Goal: Task Accomplishment & Management: Manage account settings

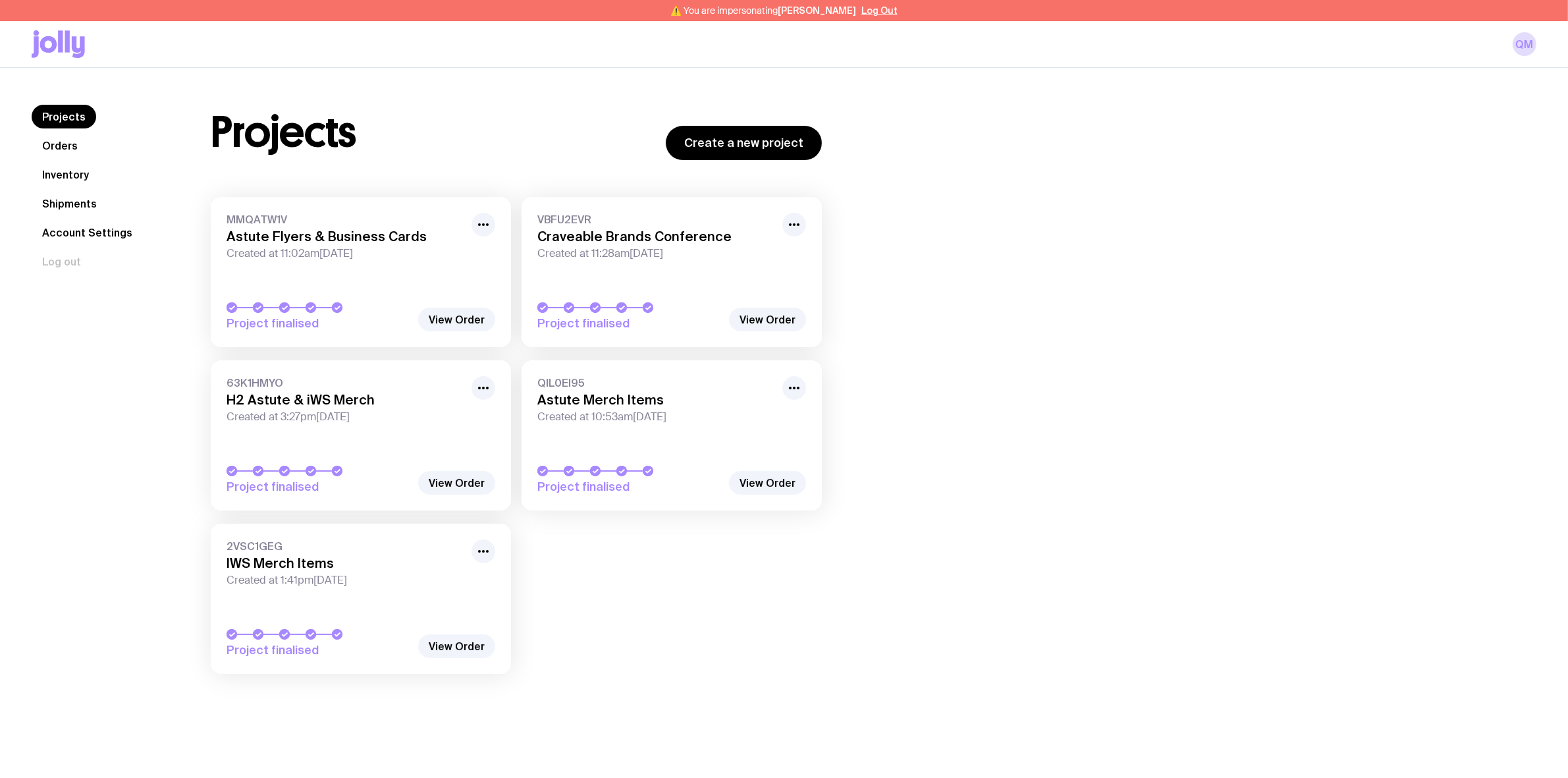
click at [63, 183] on link "Inventory" at bounding box center [65, 175] width 68 height 23
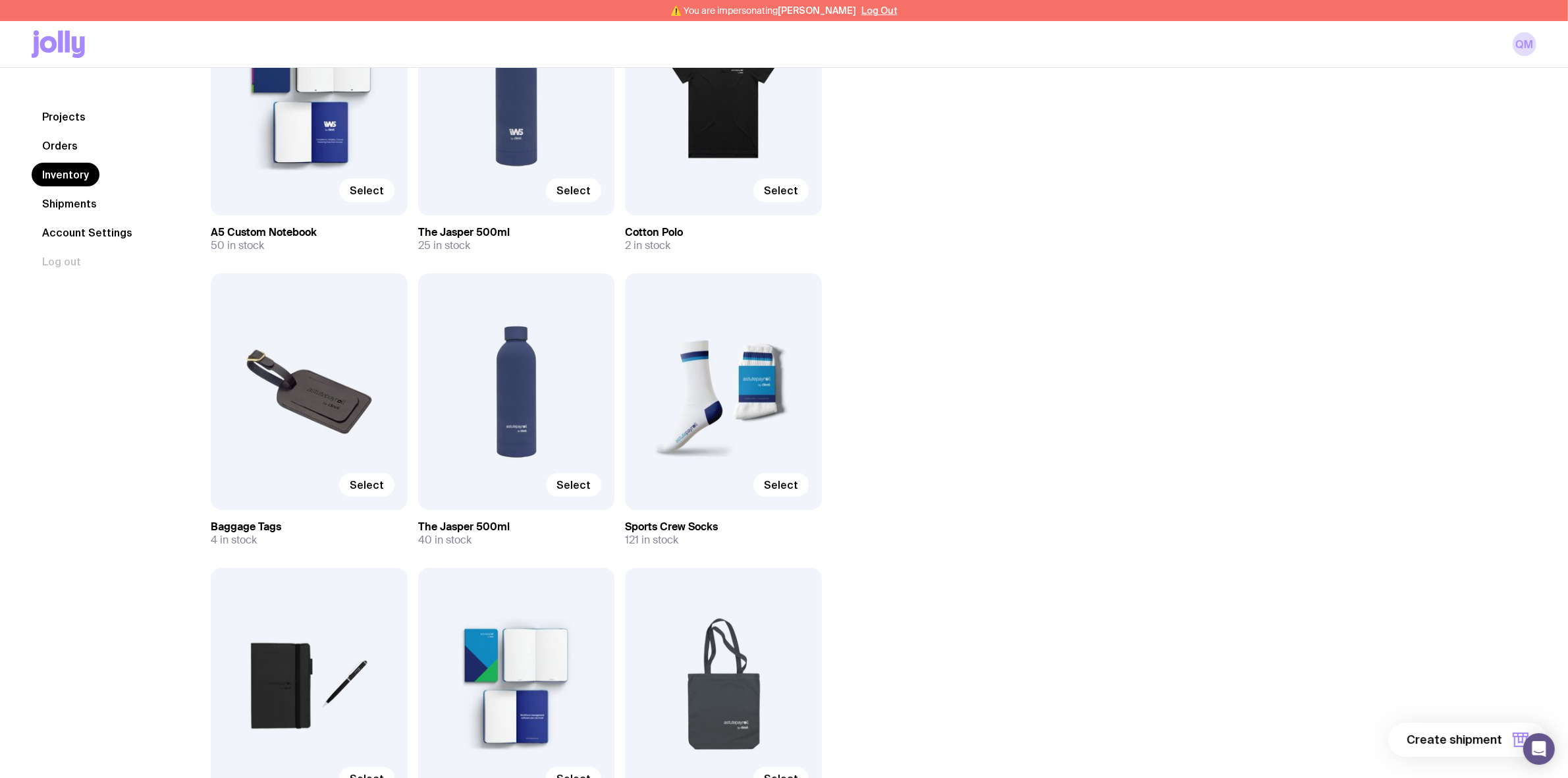
scroll to position [413, 0]
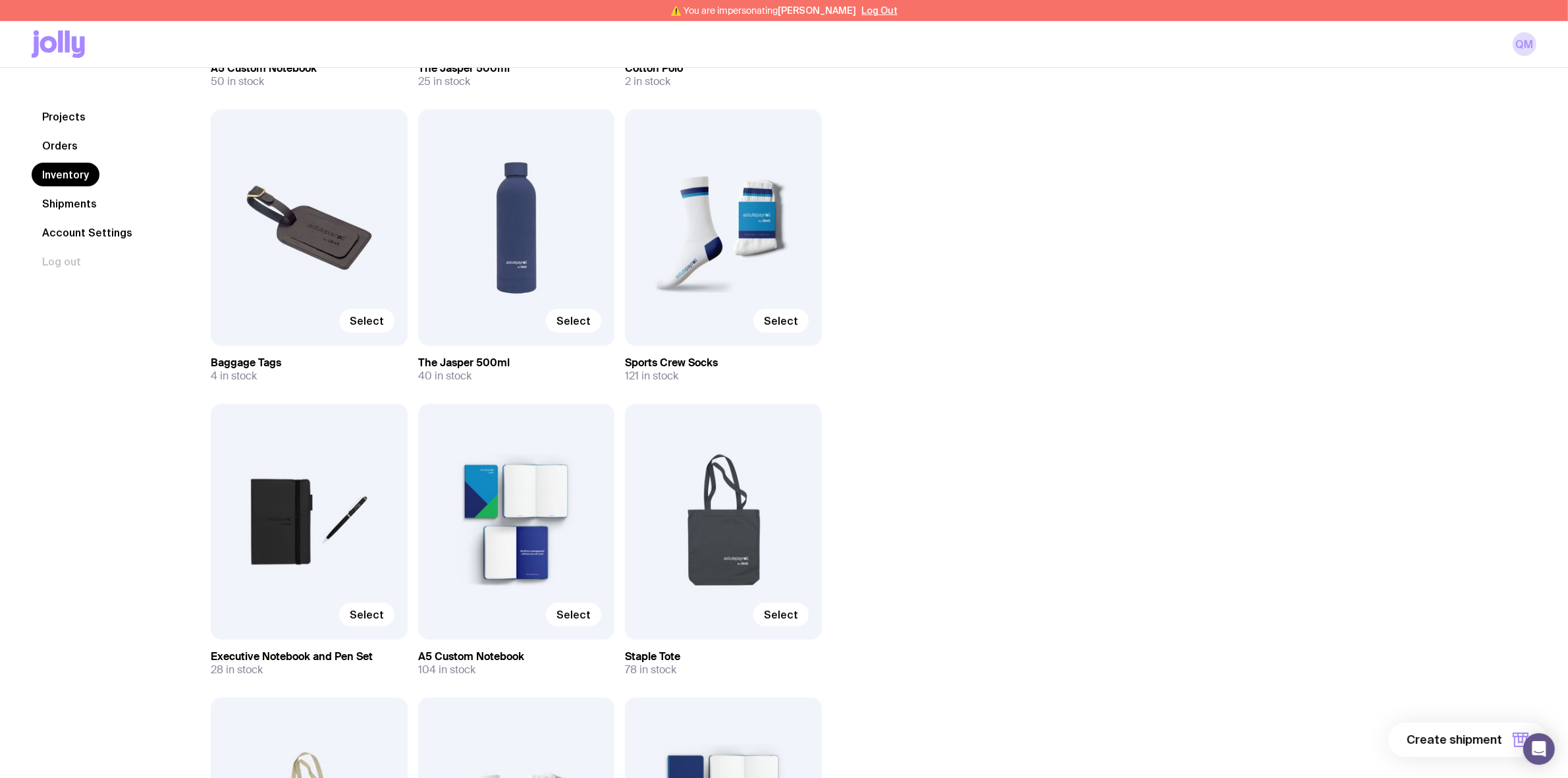
click at [285, 546] on div "Select" at bounding box center [310, 522] width 197 height 236
click at [359, 614] on span "Select" at bounding box center [367, 614] width 34 height 13
click at [0, 0] on input "Select" at bounding box center [0, 0] width 0 height 0
click at [337, 611] on label "Selected" at bounding box center [350, 614] width 88 height 23
click at [0, 0] on input "Selected" at bounding box center [0, 0] width 0 height 0
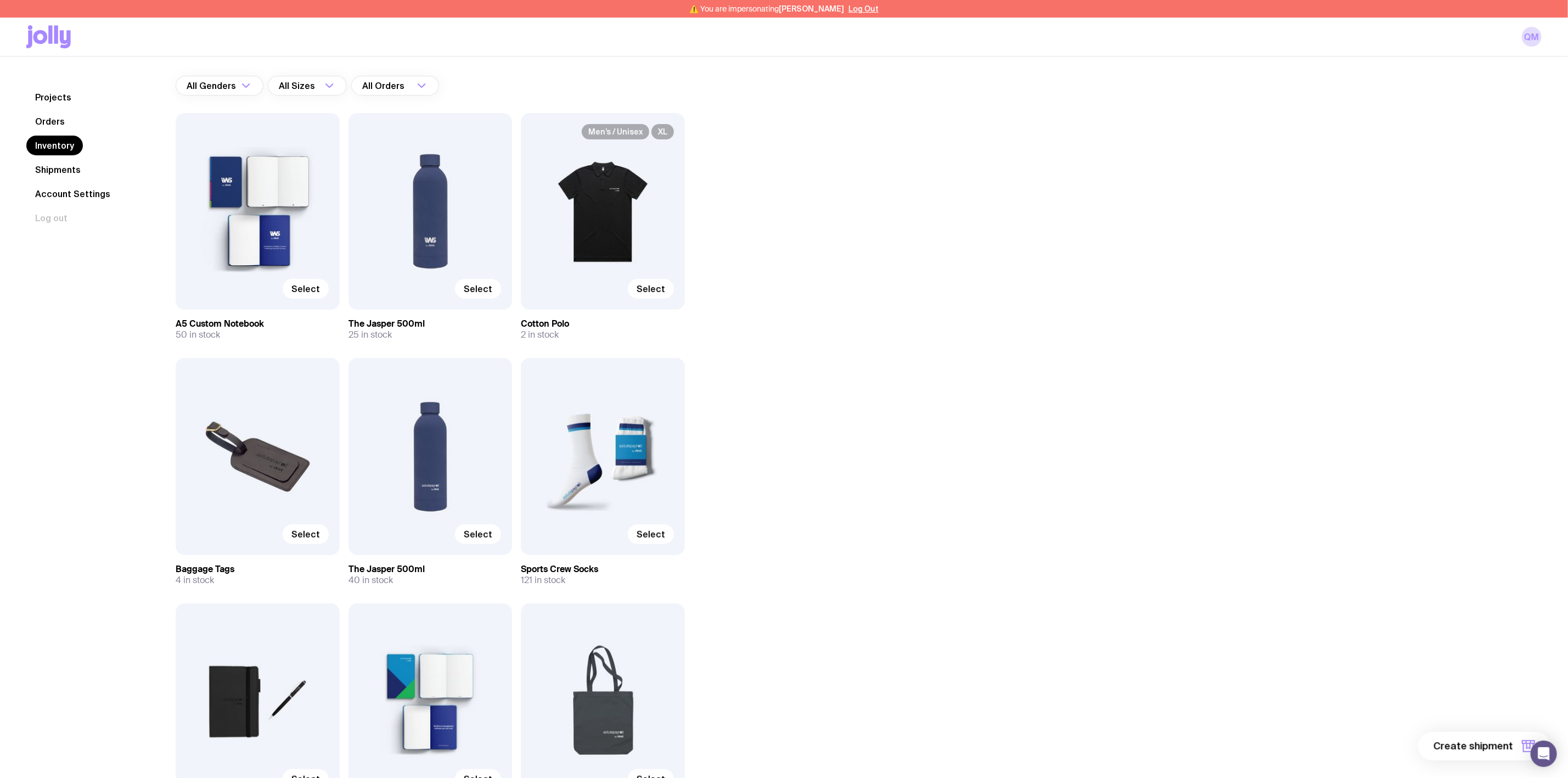
scroll to position [0, 0]
